Goal: Task Accomplishment & Management: Complete application form

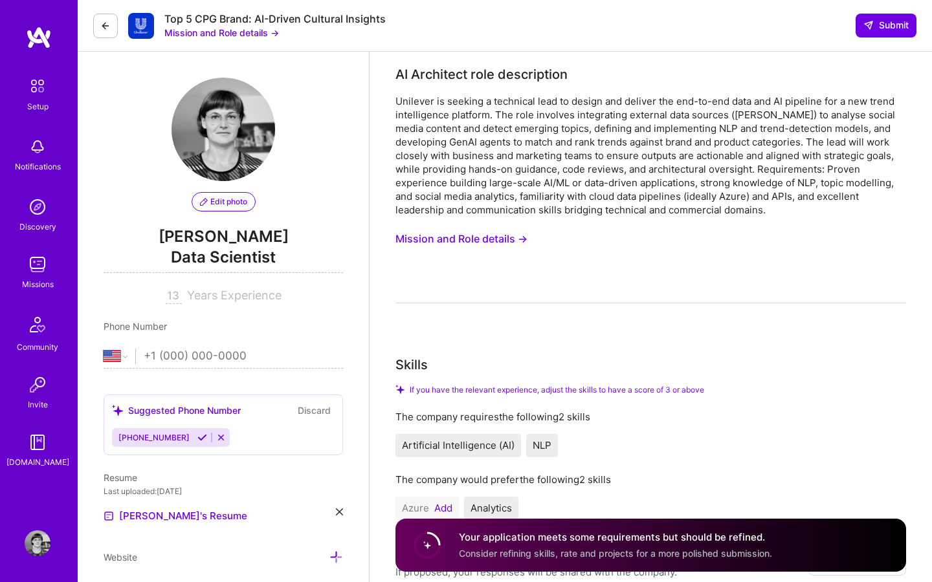
select select "US"
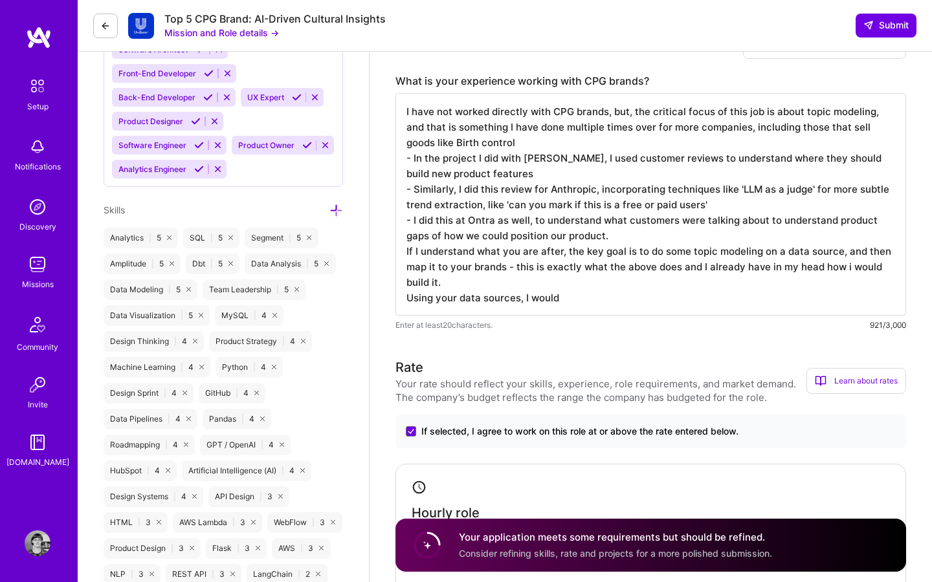
scroll to position [698, 0]
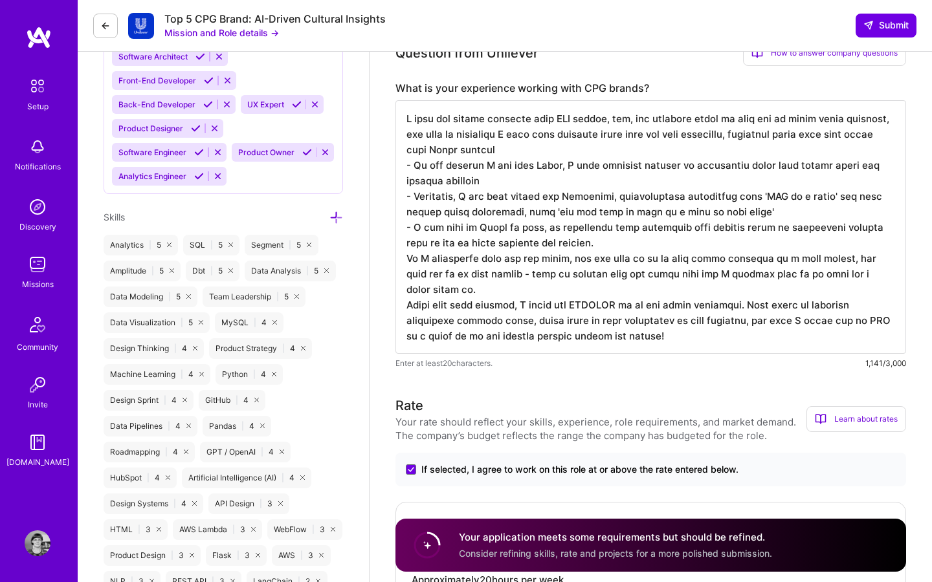
click at [732, 305] on textarea at bounding box center [650, 227] width 510 height 254
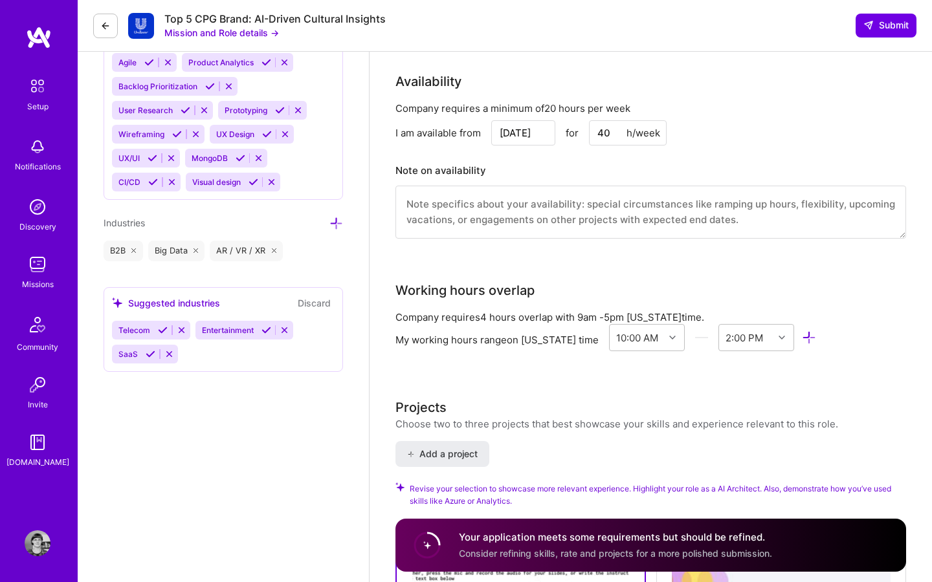
scroll to position [1399, 0]
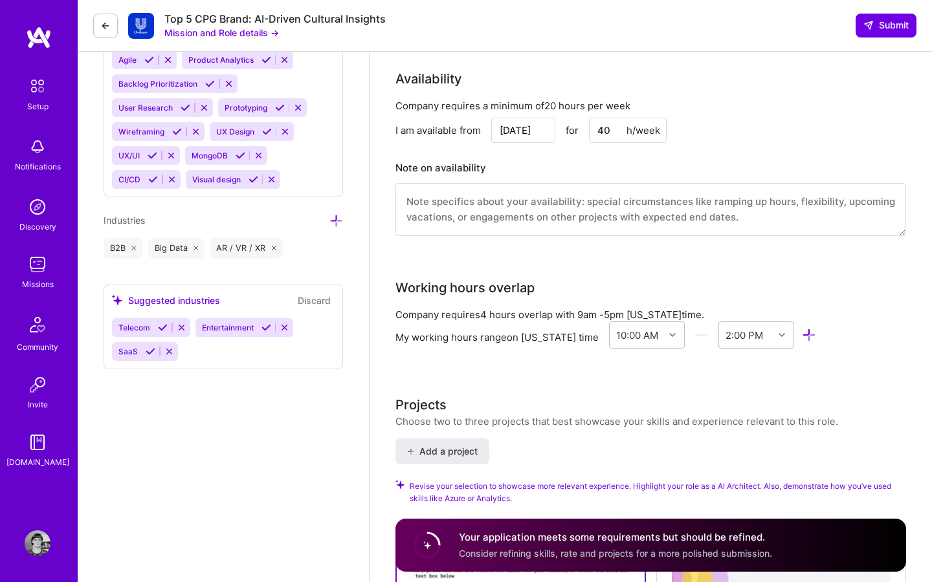
type textarea "I have not worked directly with CPG brands, but, the critical focus of this job…"
click at [538, 225] on textarea at bounding box center [650, 209] width 510 height 53
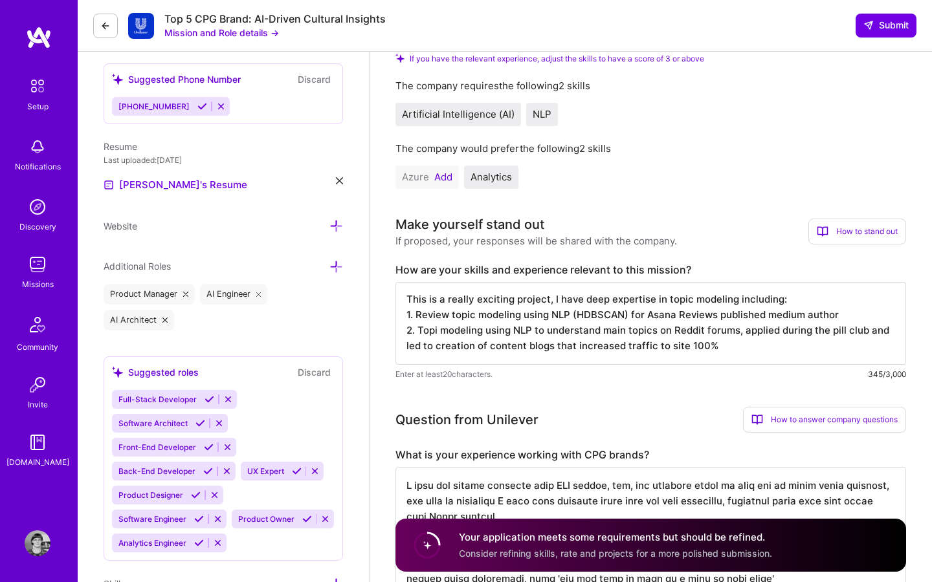
scroll to position [335, 0]
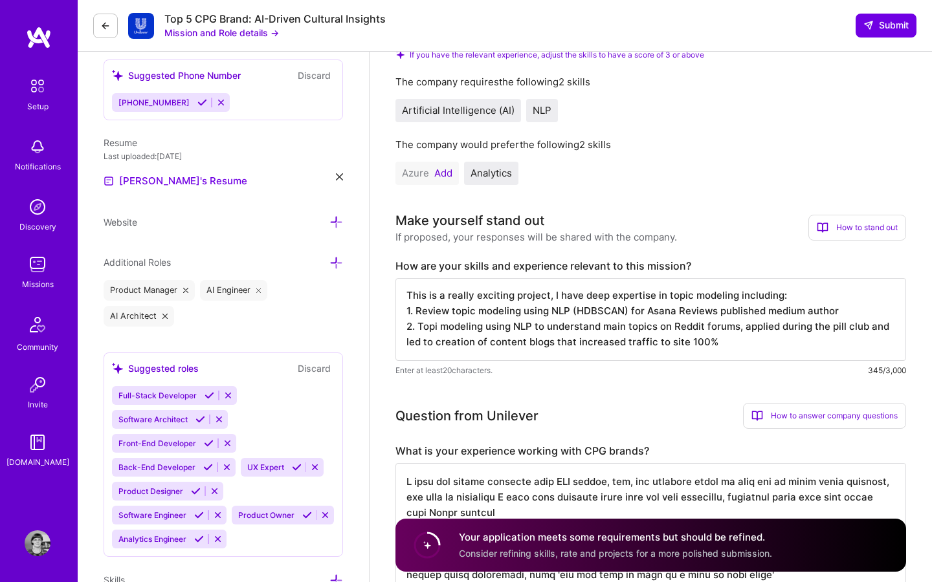
click at [722, 345] on textarea "This is a really exciting project, I have deep expertise in topic modeling incl…" at bounding box center [650, 319] width 510 height 83
click at [443, 329] on textarea "This is a really exciting project, I have deep expertise in topic modeling incl…" at bounding box center [650, 319] width 510 height 83
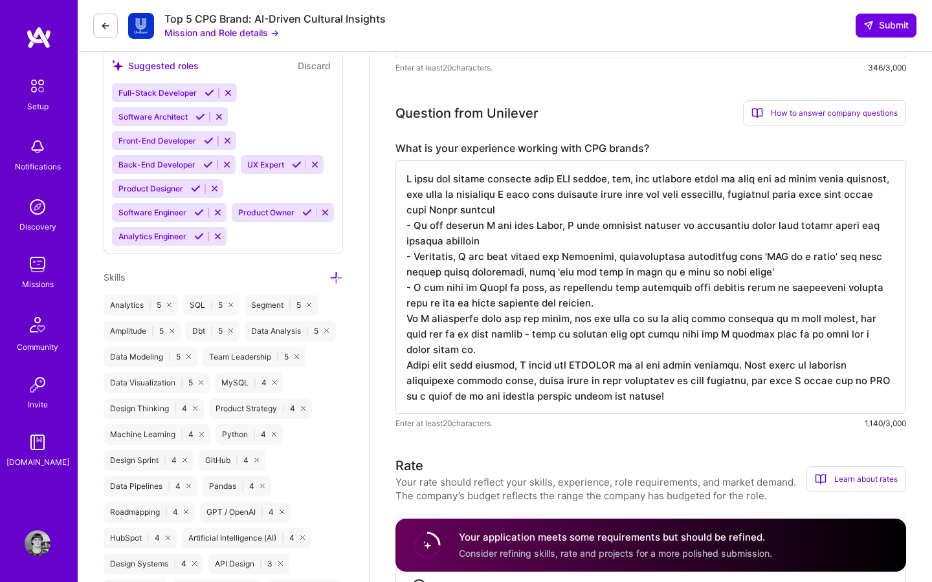
scroll to position [1, 0]
drag, startPoint x: 695, startPoint y: 407, endPoint x: 406, endPoint y: 357, distance: 292.8
click at [406, 357] on textarea at bounding box center [650, 287] width 510 height 254
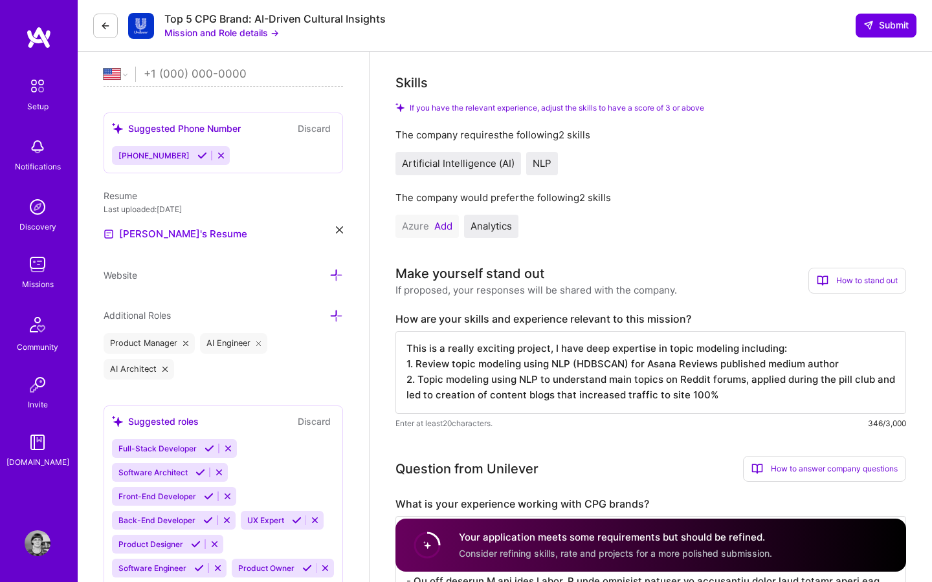
scroll to position [409, 0]
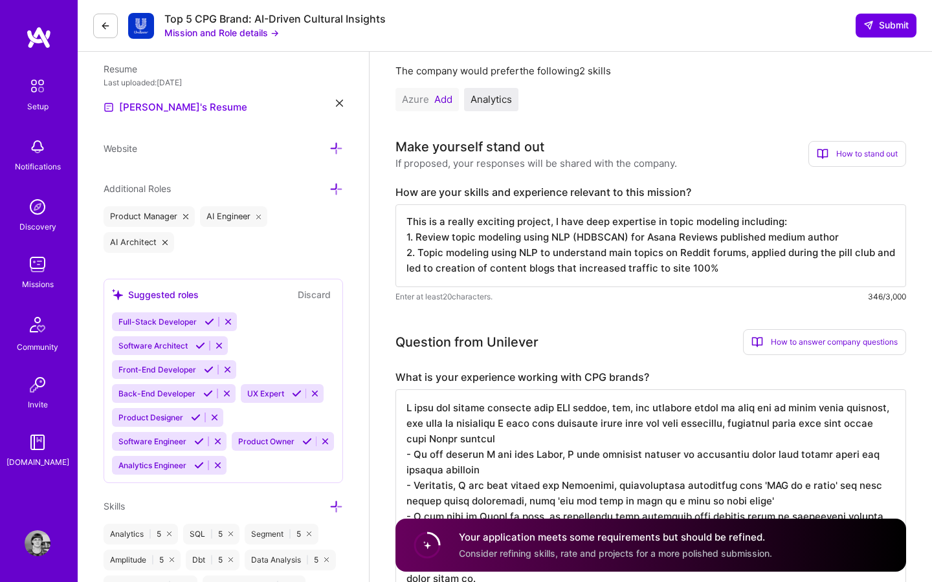
click at [743, 272] on textarea "This is a really exciting project, I have deep expertise in topic modeling incl…" at bounding box center [650, 245] width 510 height 83
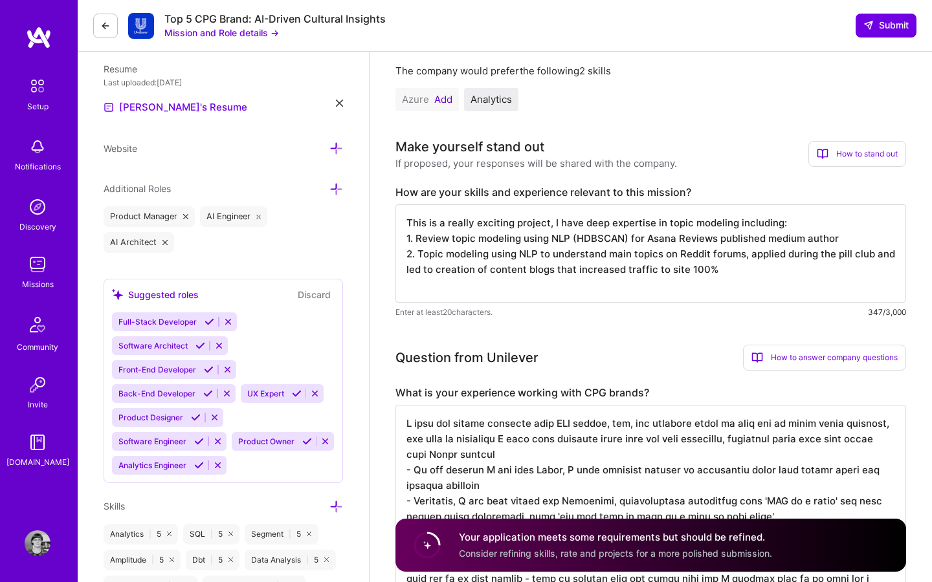
paste textarea "Using your data sources, I would use HDBSCAN to do the topic modeling. This loo…"
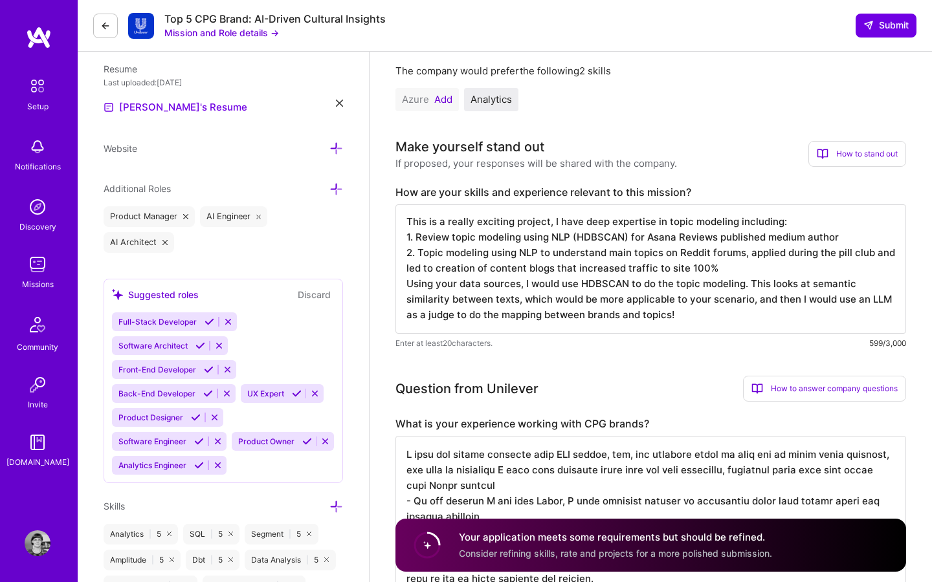
click at [408, 284] on textarea "This is a really exciting project, I have deep expertise in topic modeling incl…" at bounding box center [650, 268] width 510 height 129
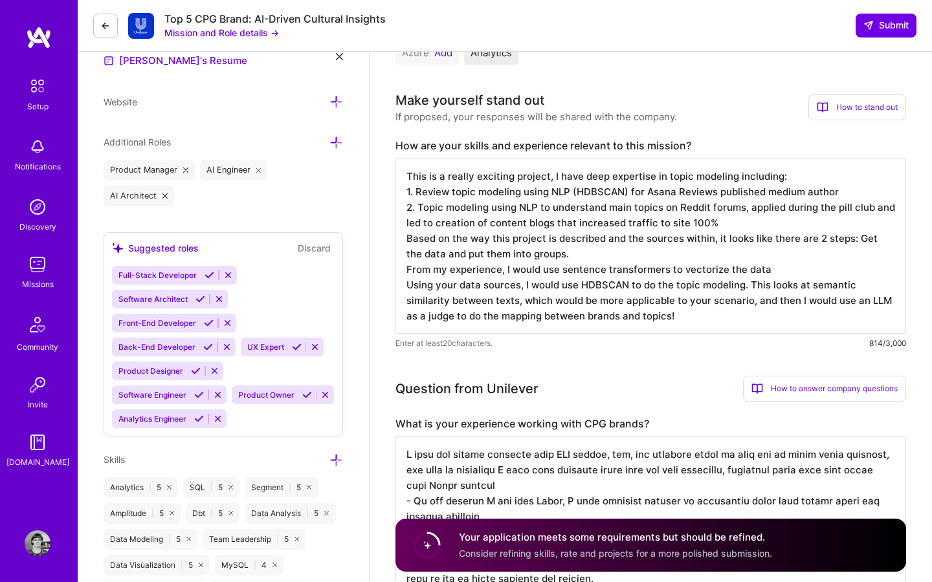
scroll to position [1, 0]
drag, startPoint x: 556, startPoint y: 287, endPoint x: 384, endPoint y: 279, distance: 172.3
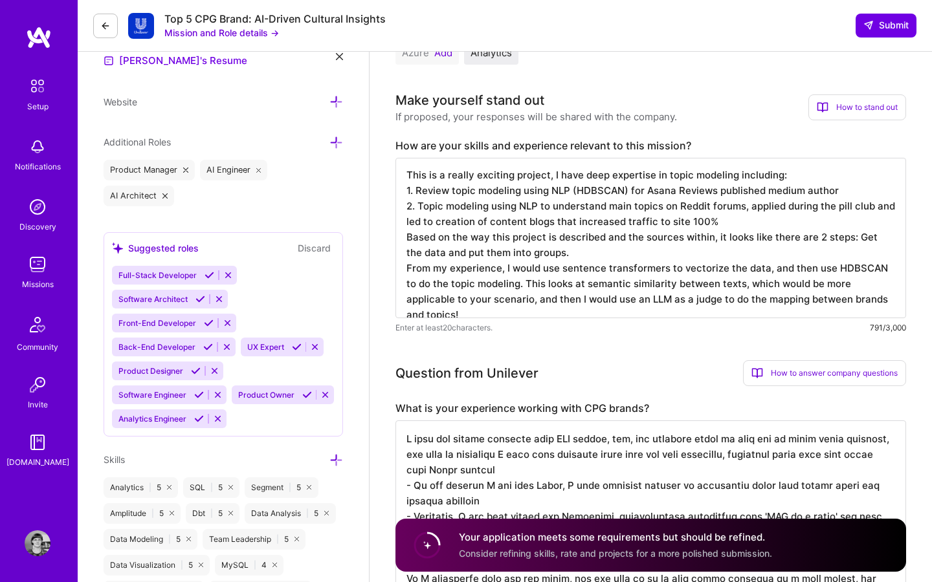
scroll to position [0, 0]
drag, startPoint x: 506, startPoint y: 286, endPoint x: 393, endPoint y: 286, distance: 112.6
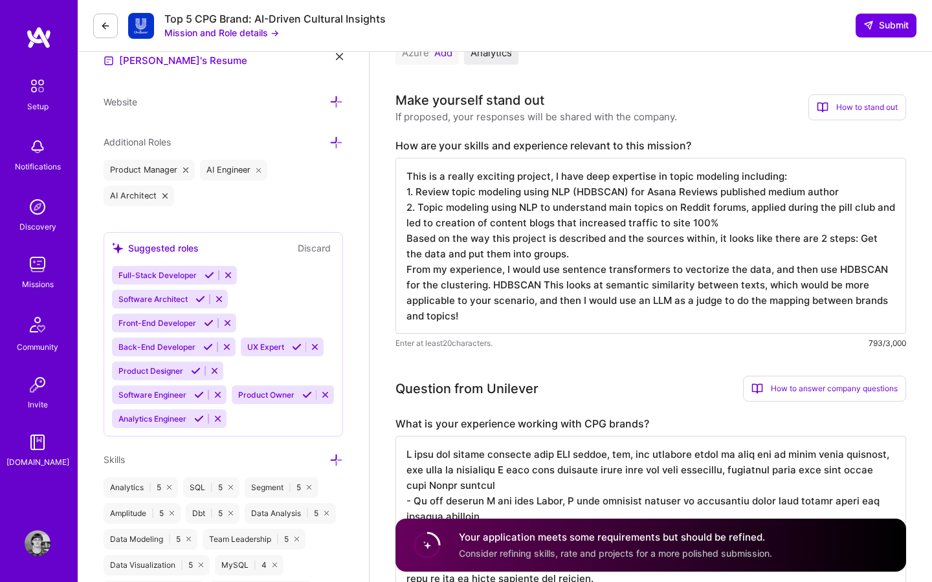
drag, startPoint x: 601, startPoint y: 287, endPoint x: 540, endPoint y: 287, distance: 60.8
click at [540, 287] on textarea "This is a really exciting project, I have deep expertise in topic modeling incl…" at bounding box center [650, 246] width 510 height 176
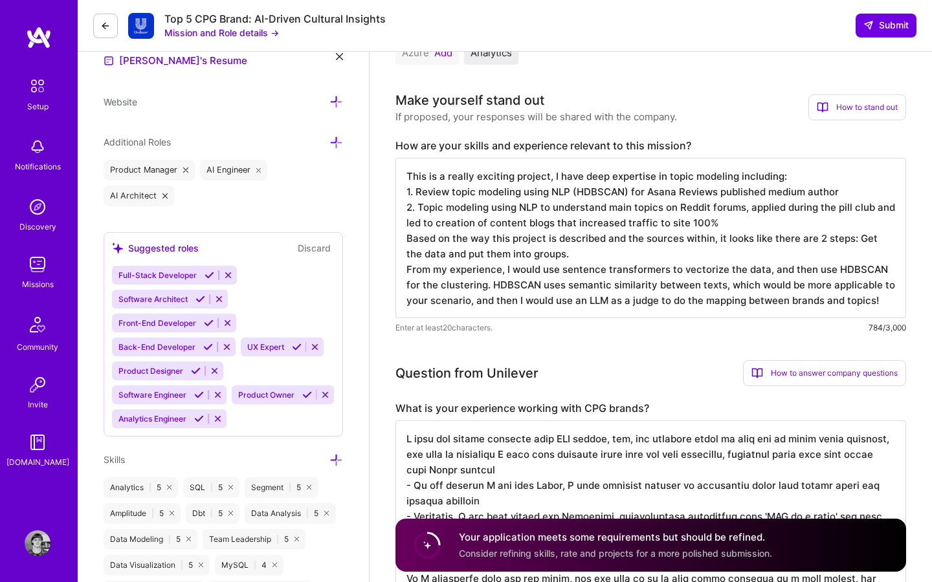
drag, startPoint x: 470, startPoint y: 303, endPoint x: 758, endPoint y: 287, distance: 289.0
click at [758, 287] on textarea "This is a really exciting project, I have deep expertise in topic modeling incl…" at bounding box center [650, 238] width 510 height 160
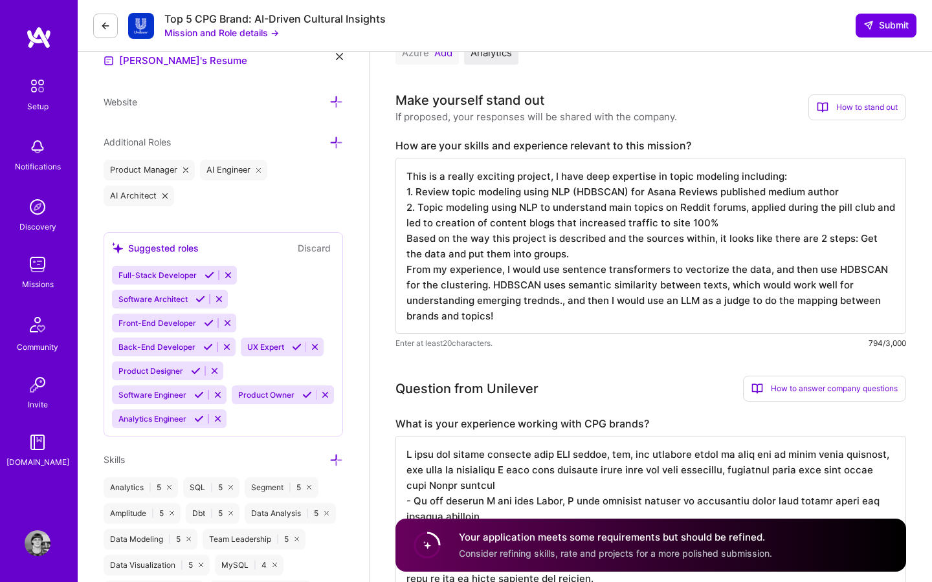
drag, startPoint x: 514, startPoint y: 320, endPoint x: 563, endPoint y: 305, distance: 51.4
click at [563, 305] on textarea "This is a really exciting project, I have deep expertise in topic modeling incl…" at bounding box center [650, 246] width 510 height 176
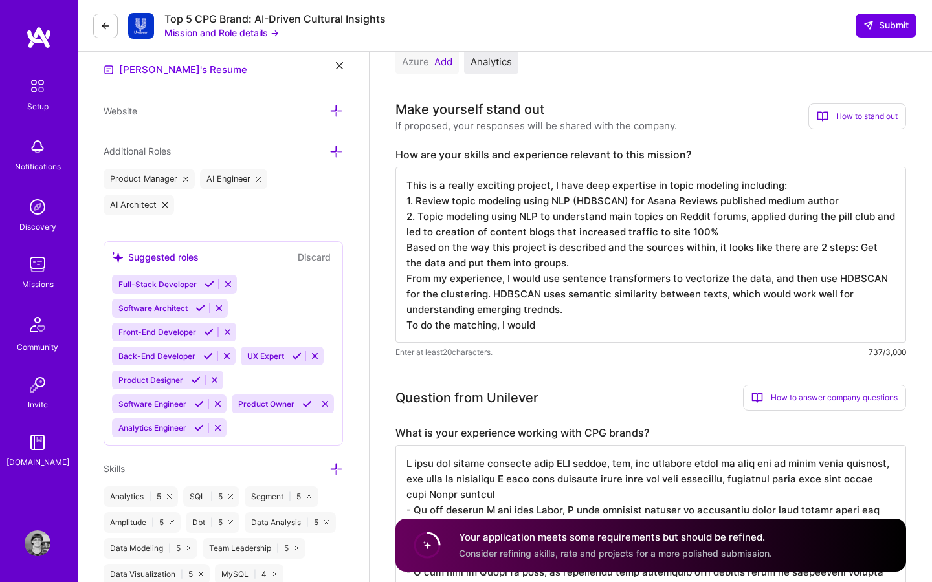
scroll to position [1, 0]
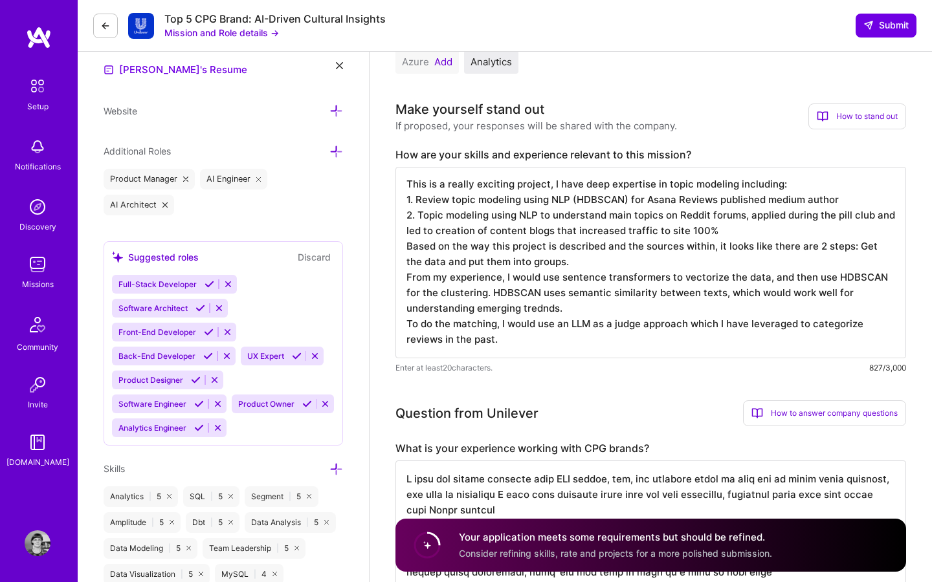
click at [541, 311] on textarea "This is a really exciting project, I have deep expertise in topic modeling incl…" at bounding box center [650, 262] width 510 height 191
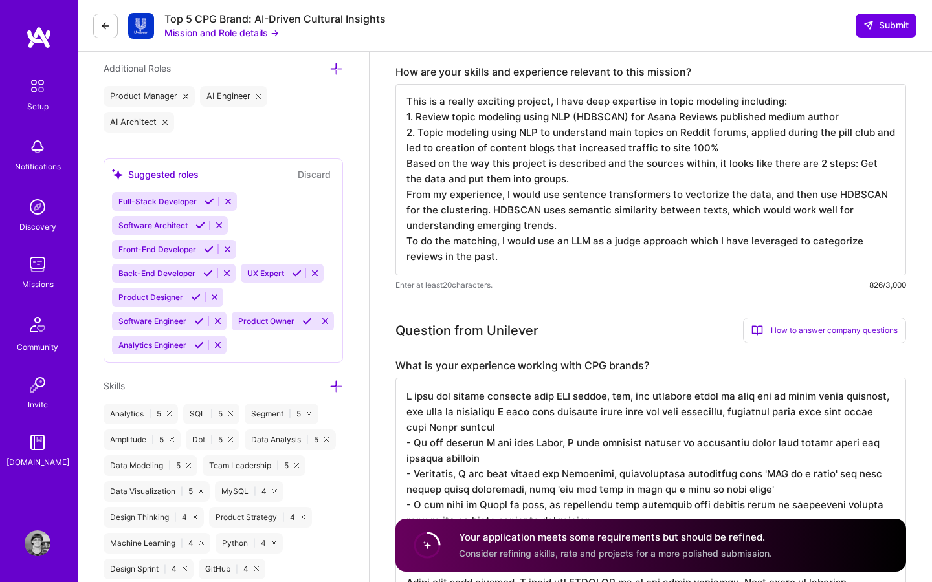
scroll to position [0, 0]
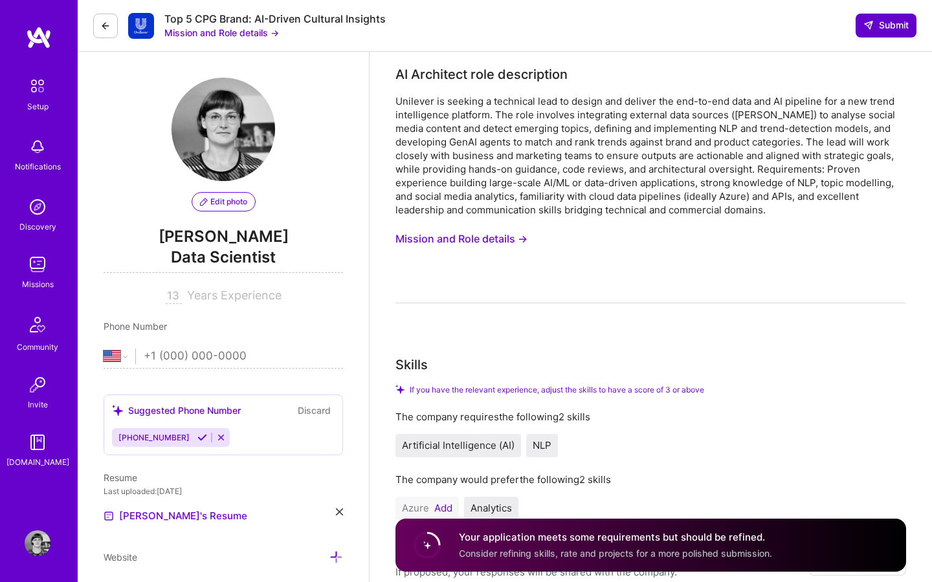
type textarea "This is a really exciting project, I have deep expertise in topic modeling incl…"
click at [865, 25] on icon at bounding box center [868, 25] width 10 height 10
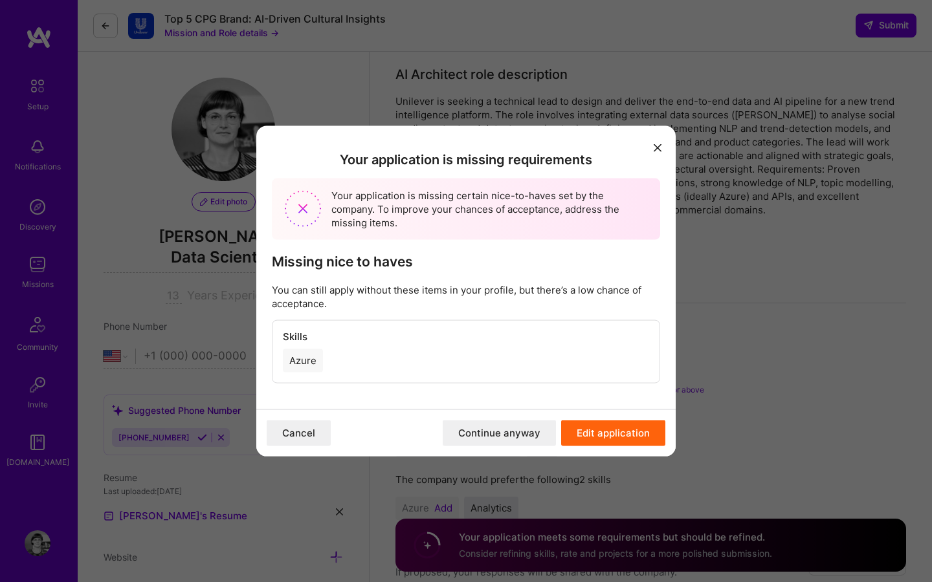
scroll to position [54, 0]
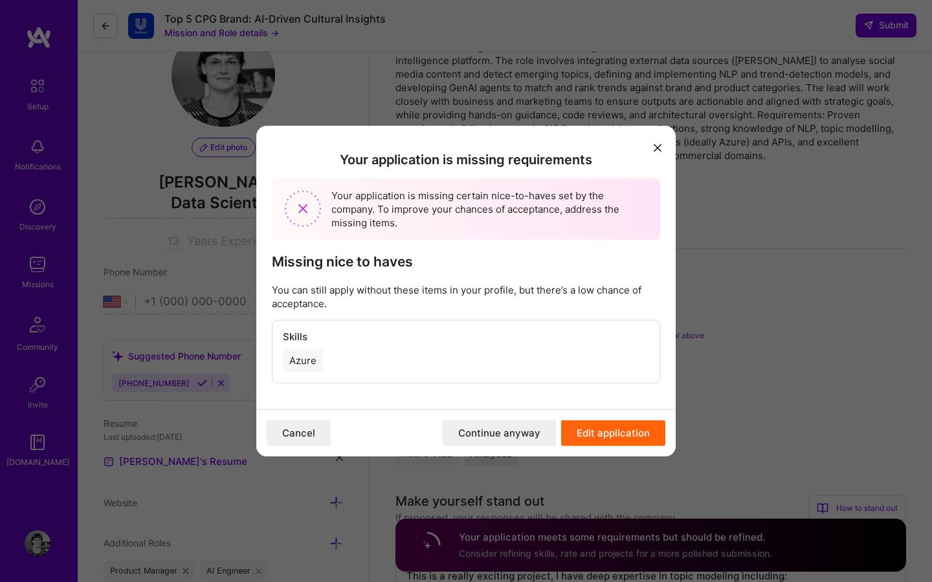
click at [475, 434] on button "Continue anyway" at bounding box center [499, 433] width 113 height 26
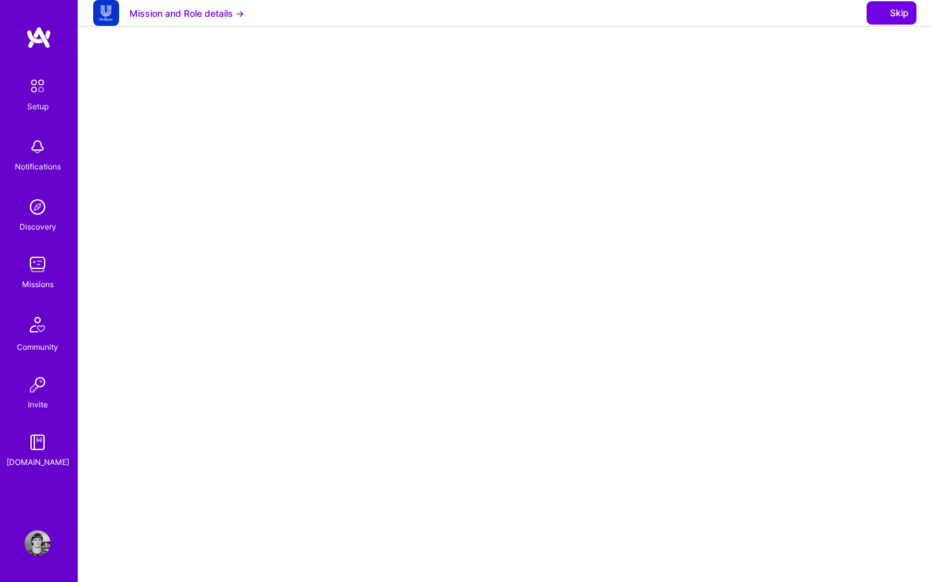
select select "US"
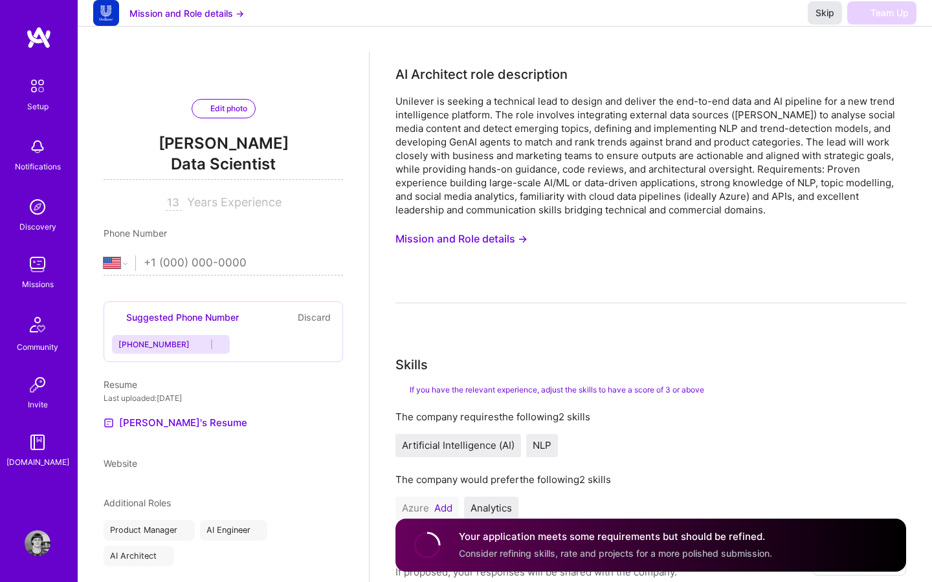
click at [829, 19] on span "Skip" at bounding box center [824, 12] width 19 height 13
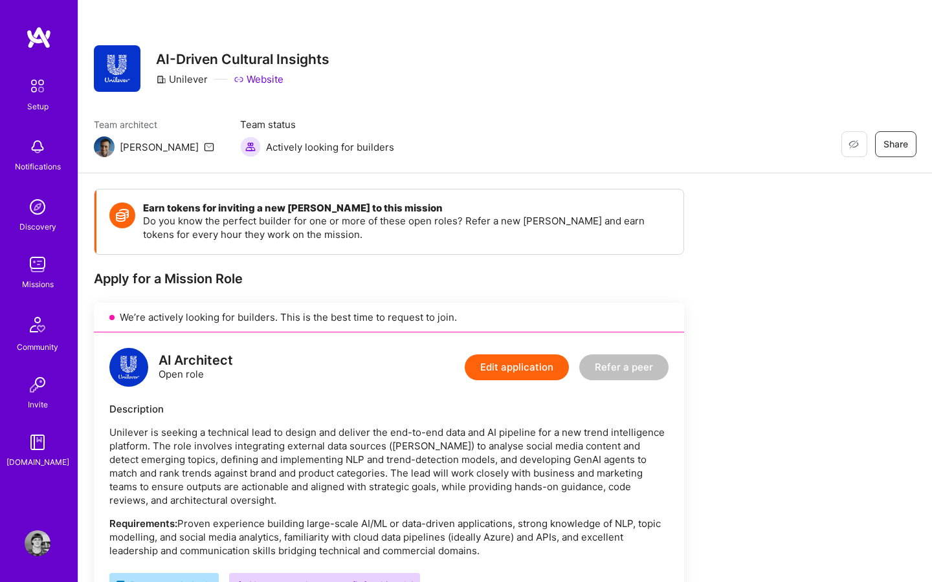
click at [49, 268] on img at bounding box center [38, 265] width 26 height 26
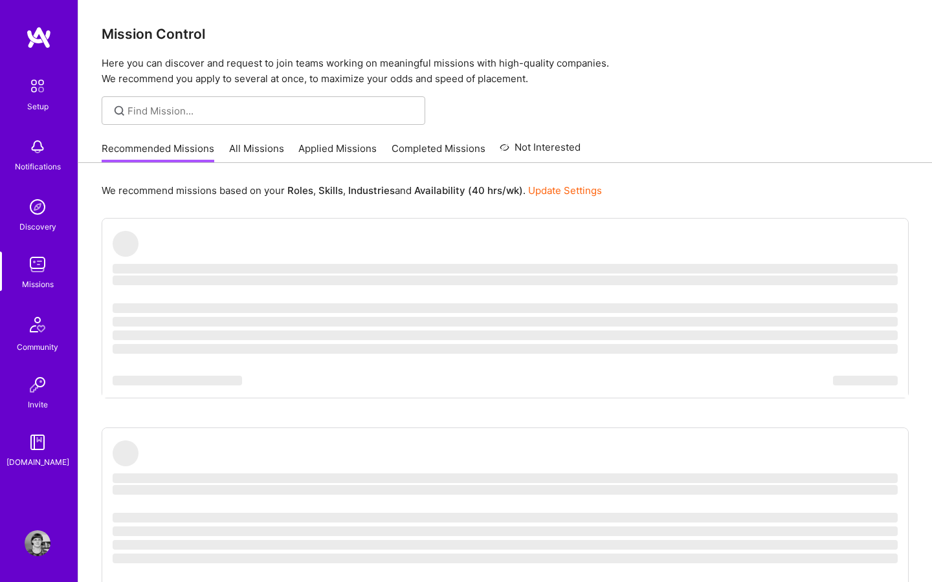
click at [247, 144] on link "All Missions" at bounding box center [256, 152] width 55 height 21
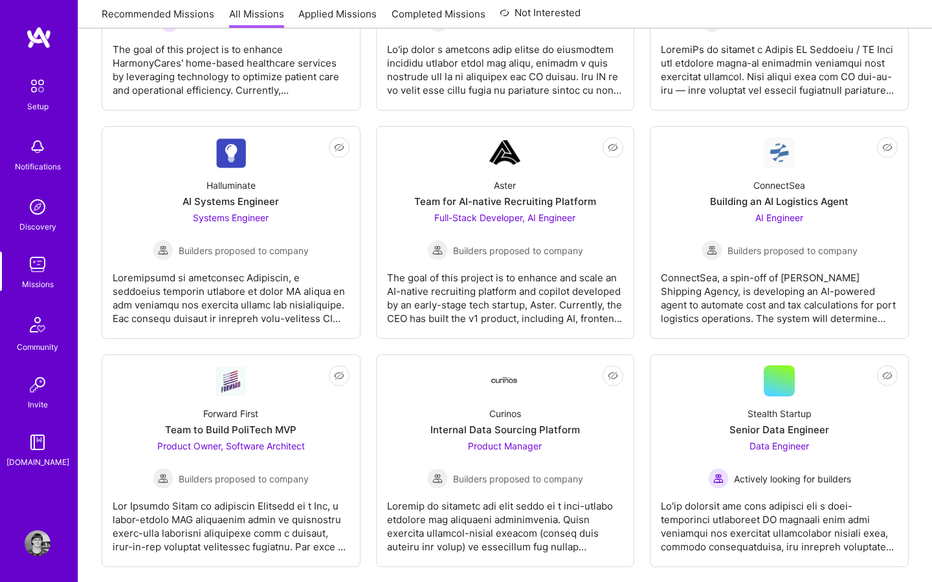
scroll to position [576, 0]
click at [787, 298] on div "ConnectSea, a spin-off of [PERSON_NAME] Shipping Agency, is developing an AI-po…" at bounding box center [779, 292] width 237 height 65
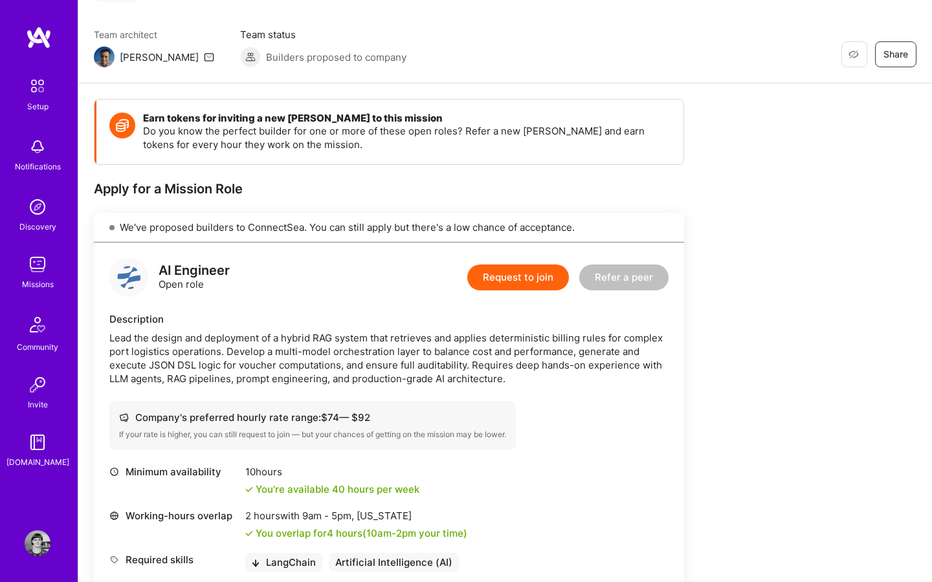
scroll to position [106, 0]
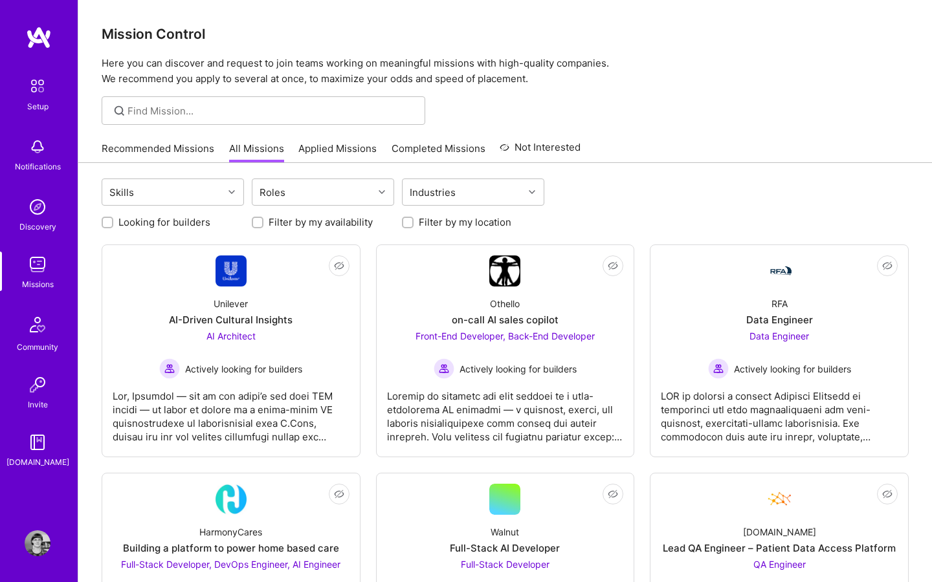
click at [328, 147] on link "Applied Missions" at bounding box center [337, 152] width 78 height 21
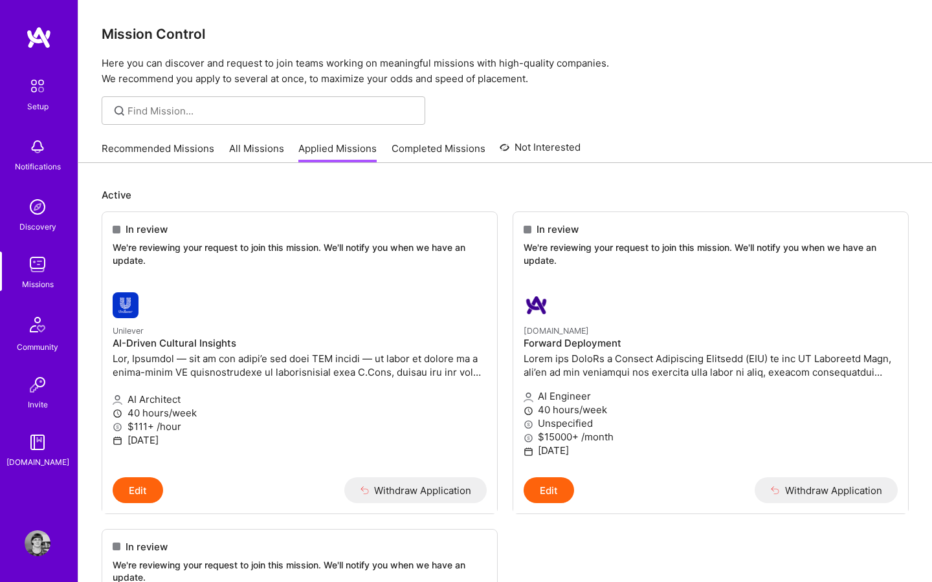
click at [169, 148] on link "Recommended Missions" at bounding box center [158, 152] width 113 height 21
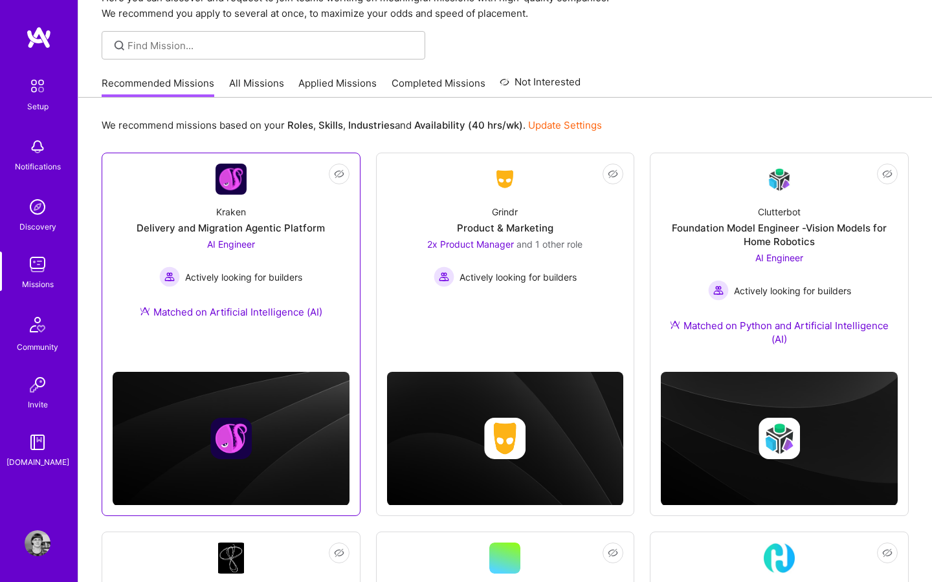
scroll to position [79, 0]
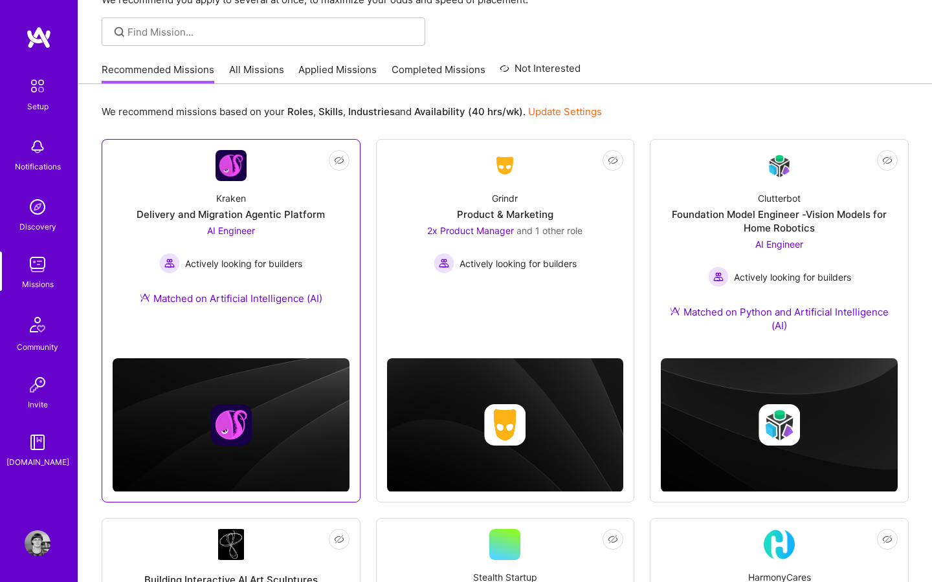
click at [243, 235] on span "AI Engineer" at bounding box center [231, 230] width 48 height 11
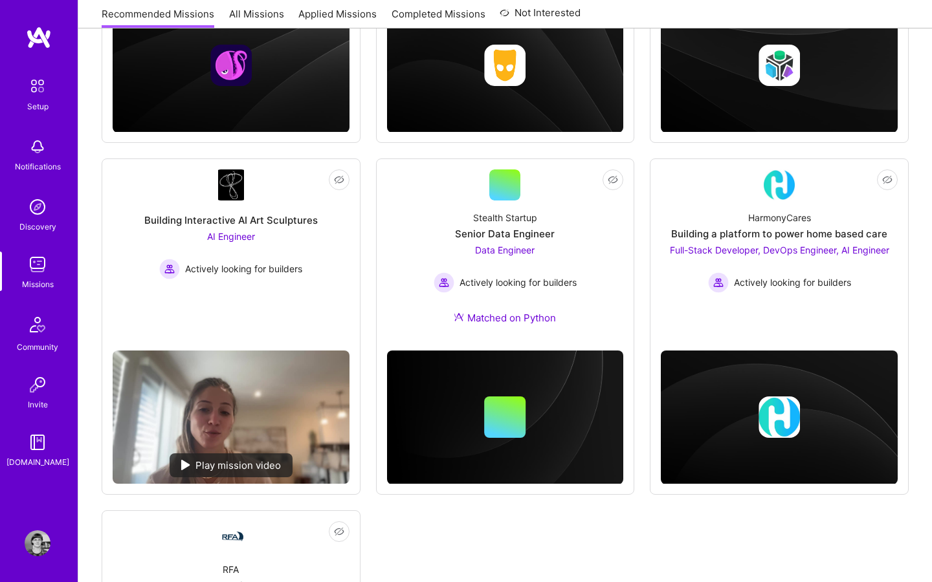
scroll to position [457, 0]
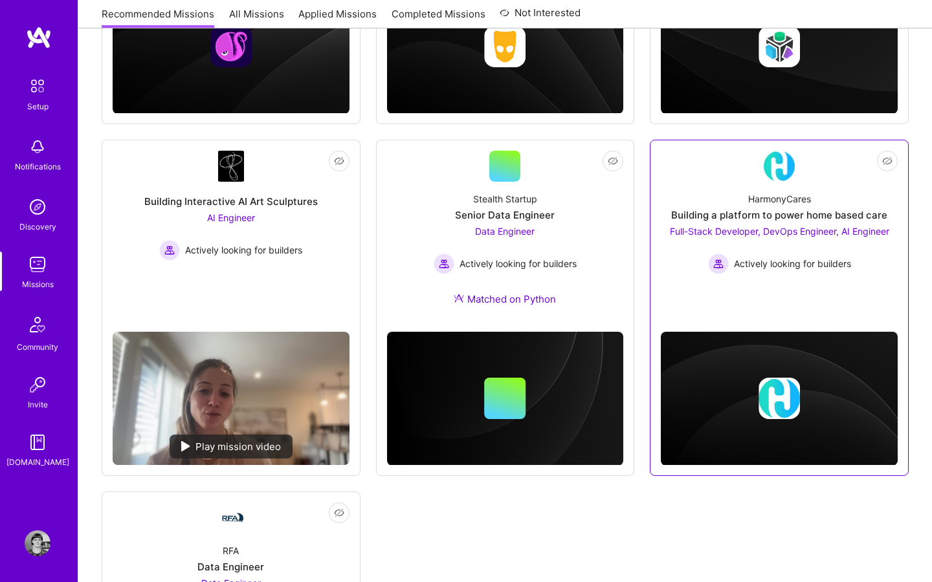
click at [794, 215] on div "Building a platform to power home based care" at bounding box center [779, 215] width 216 height 14
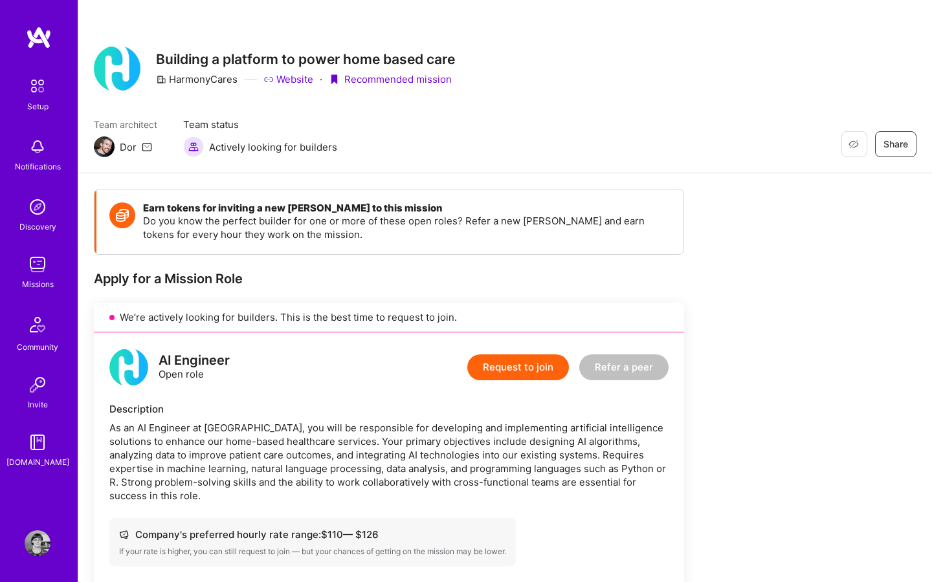
click at [489, 368] on button "Request to join" at bounding box center [518, 368] width 102 height 26
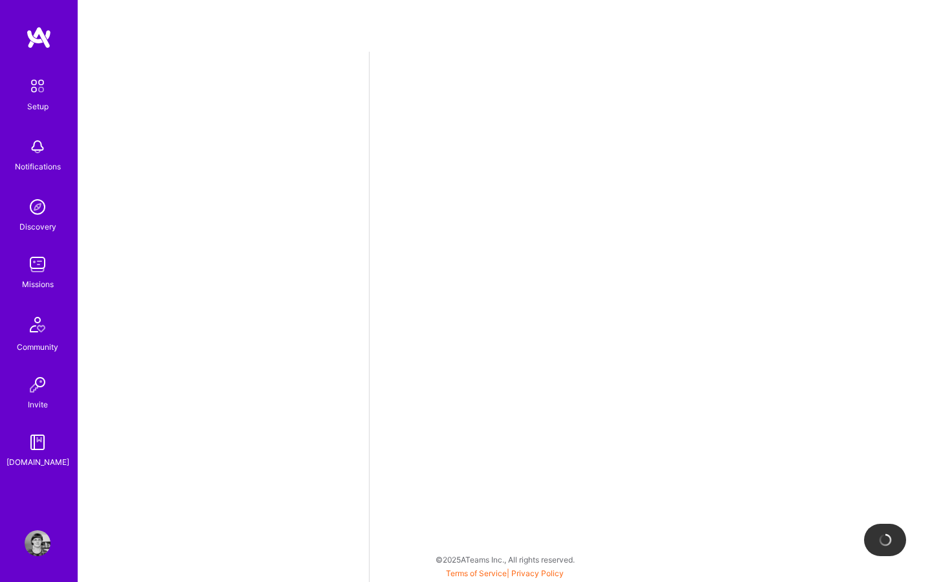
select select "US"
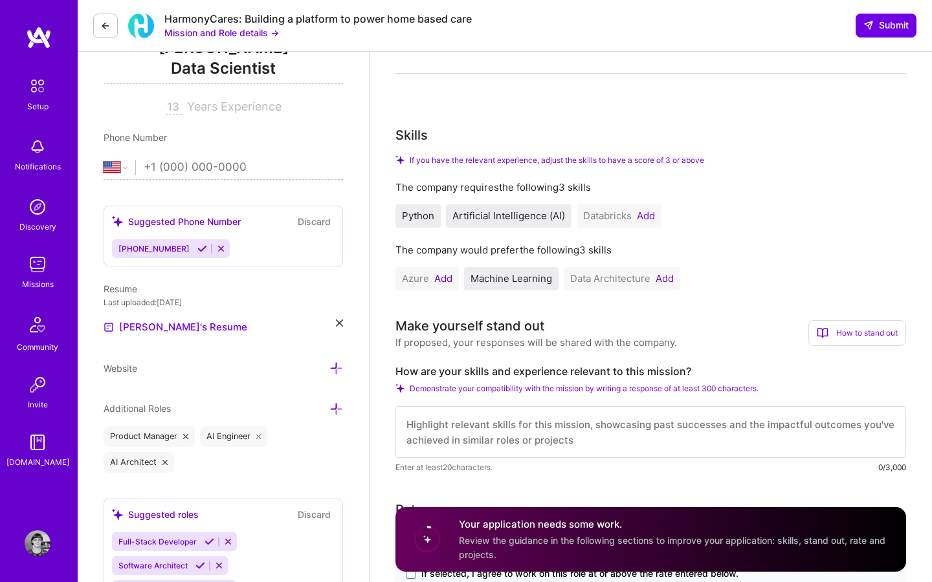
scroll to position [206, 0]
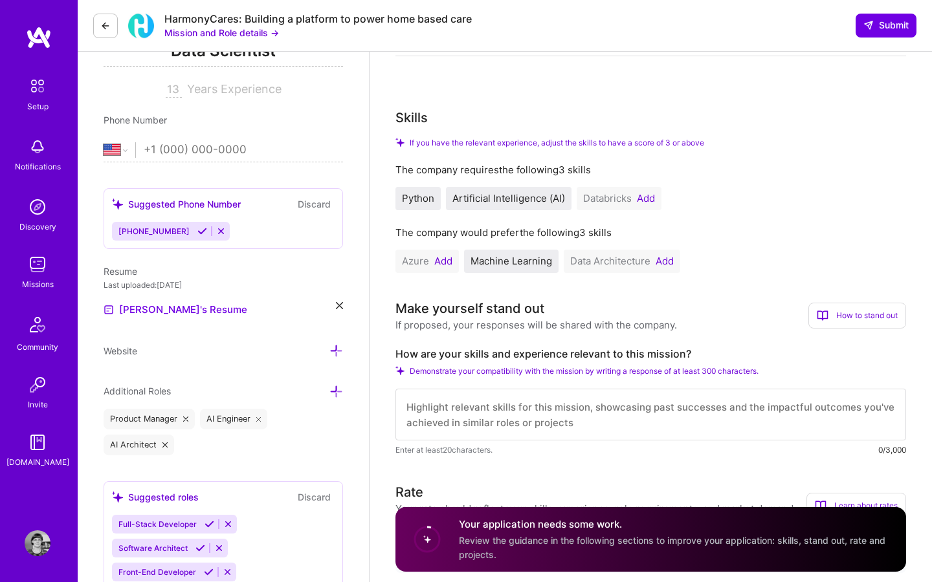
click at [664, 261] on button "Add" at bounding box center [664, 261] width 18 height 10
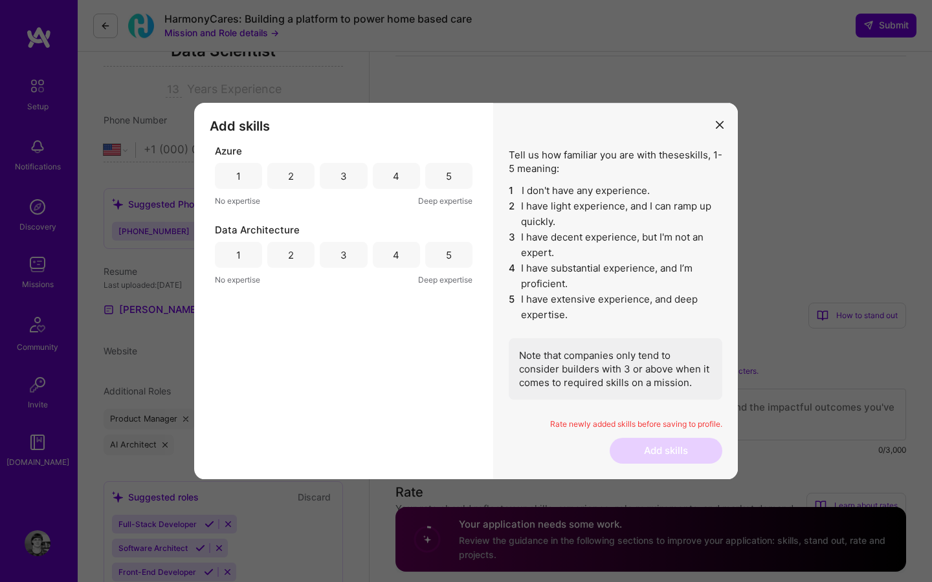
click at [397, 255] on div "4" at bounding box center [396, 255] width 6 height 14
click at [344, 256] on div "3" at bounding box center [343, 255] width 6 height 14
click at [374, 256] on div "4" at bounding box center [396, 255] width 47 height 26
click at [246, 188] on div "1" at bounding box center [238, 176] width 47 height 26
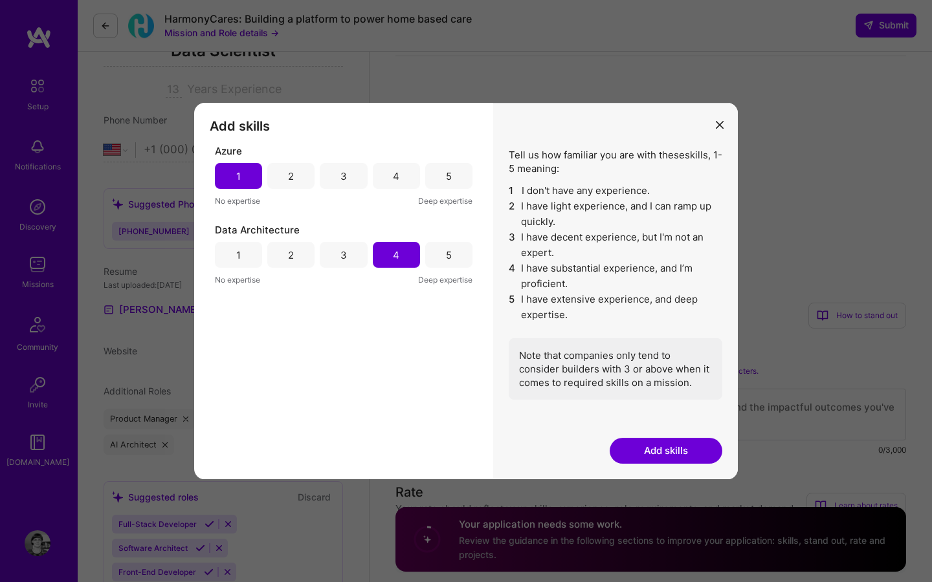
click at [661, 442] on button "Add skills" at bounding box center [665, 451] width 113 height 26
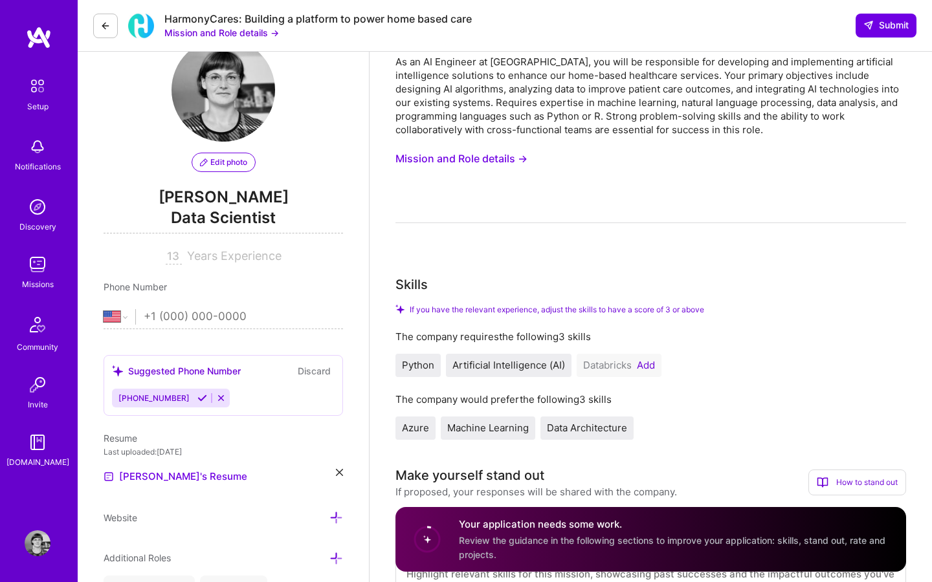
scroll to position [0, 0]
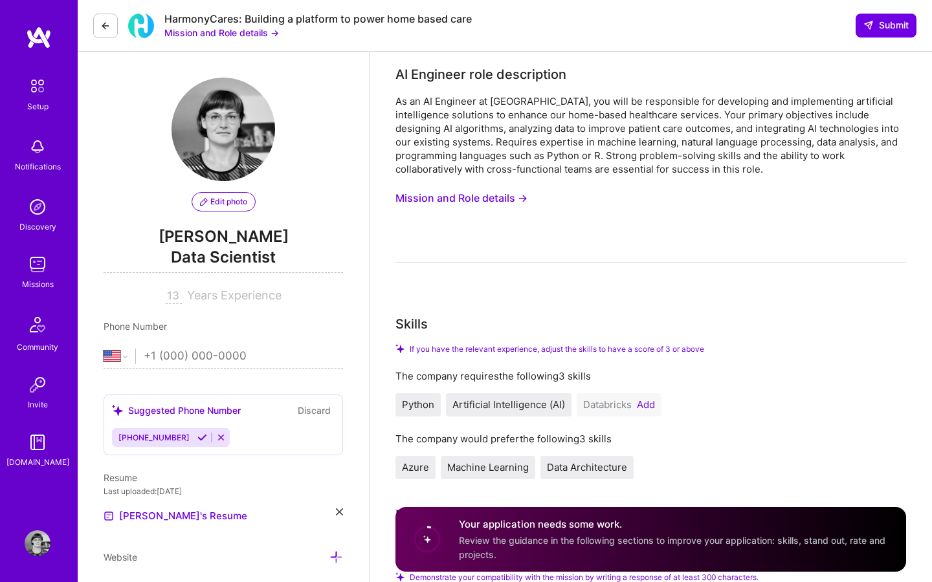
click at [441, 198] on button "Mission and Role details →" at bounding box center [461, 198] width 132 height 24
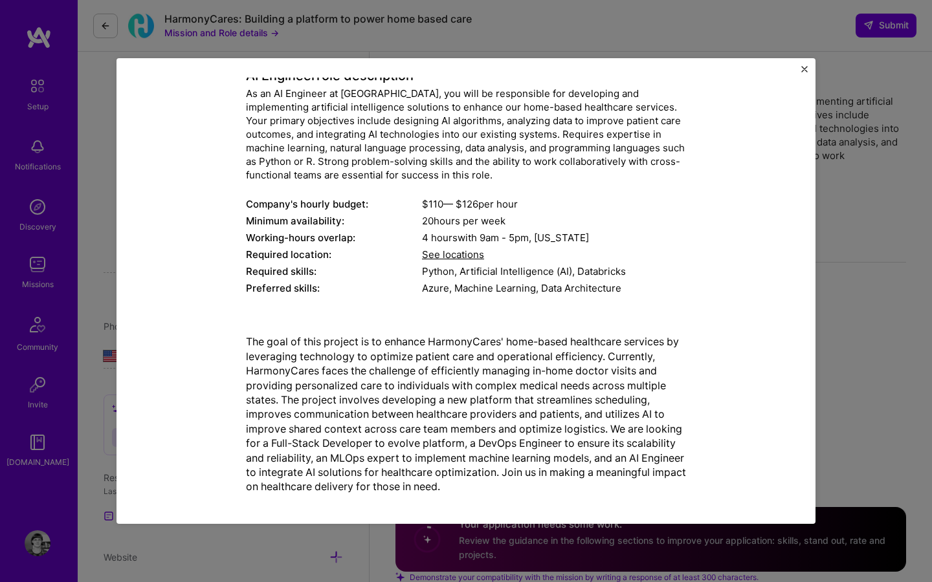
scroll to position [79, 0]
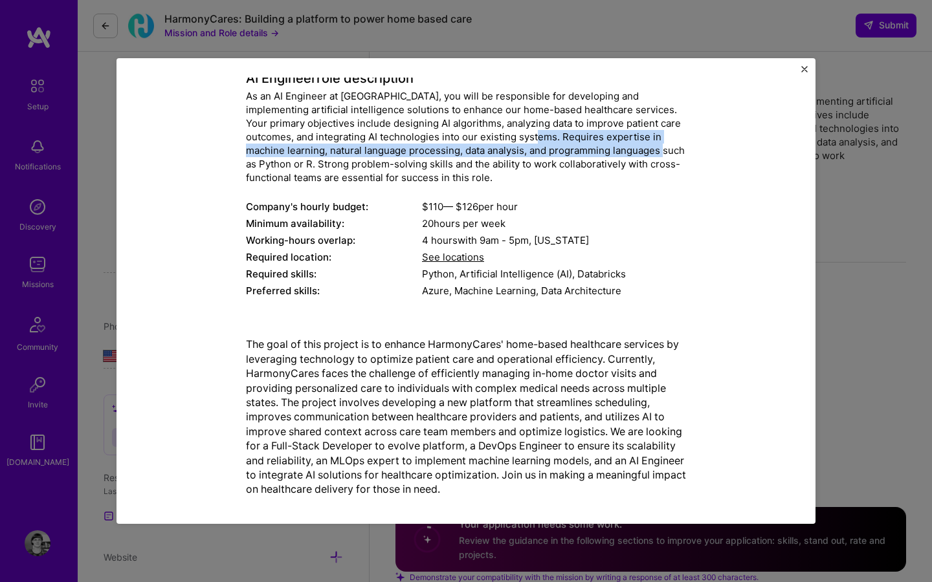
drag, startPoint x: 513, startPoint y: 136, endPoint x: 646, endPoint y: 155, distance: 134.7
click at [646, 155] on div "As an AI Engineer at HarmonyCares, you will be responsible for developing and i…" at bounding box center [466, 136] width 440 height 95
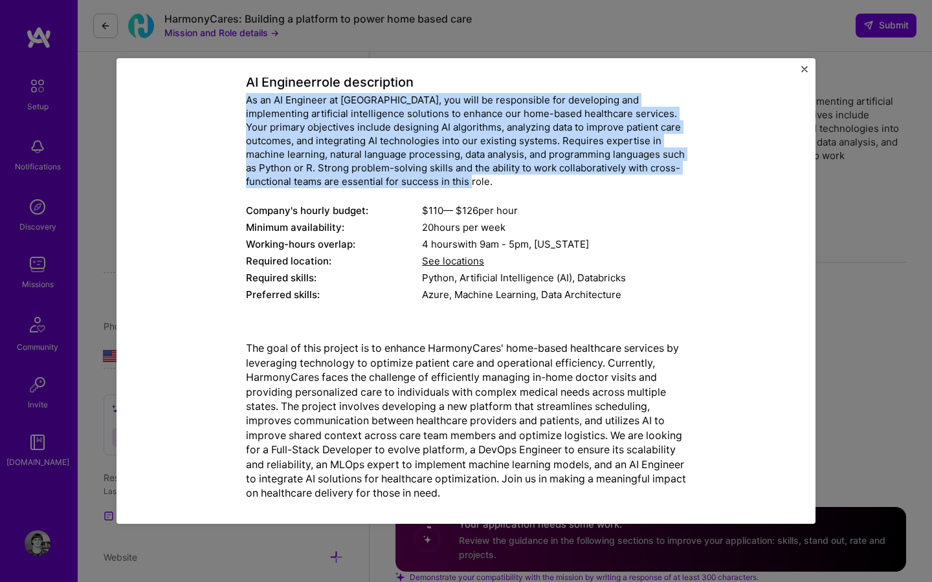
drag, startPoint x: 242, startPoint y: 100, endPoint x: 495, endPoint y: 179, distance: 265.0
click at [495, 179] on div "Mission Description and Role Details AI Engineer role description As an AI Engi…" at bounding box center [465, 262] width 639 height 498
copy div "As an AI Engineer at HarmonyCares, you will be responsible for developing and i…"
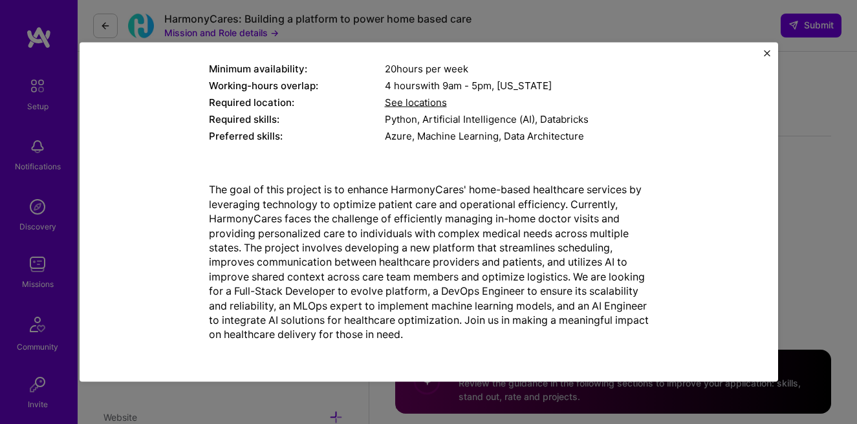
scroll to position [159, 0]
copy div "As an AI Engineer at HarmonyCares, you will be responsible for developing and i…"
